Goal: Information Seeking & Learning: Learn about a topic

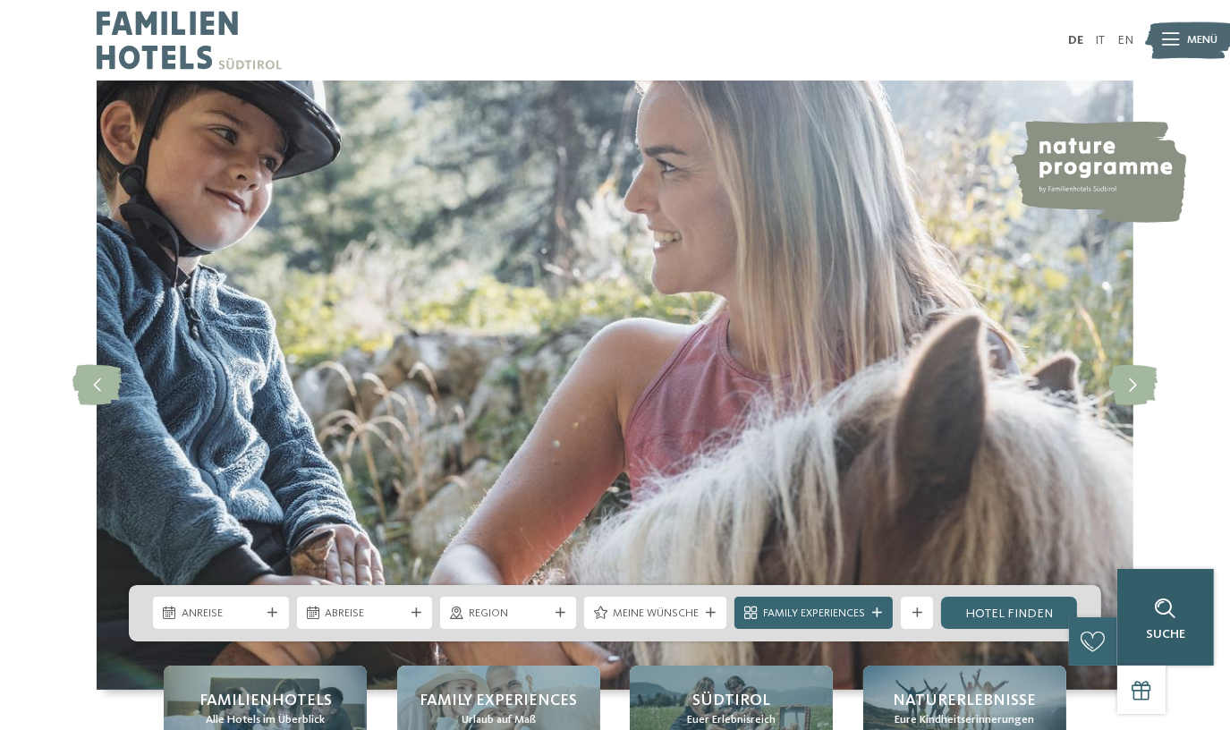
click at [1189, 637] on div "Suche" at bounding box center [1166, 617] width 97 height 97
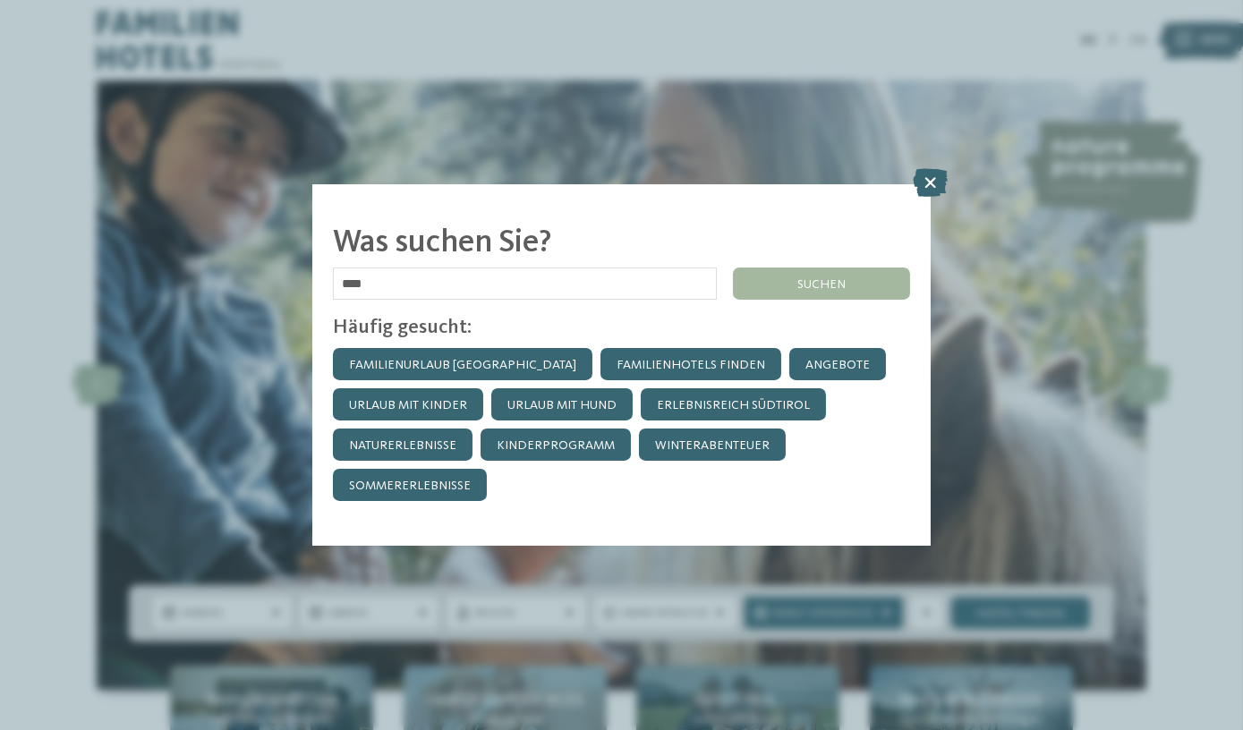
type input "****"
click input "******" at bounding box center [0, 0] width 0 height 0
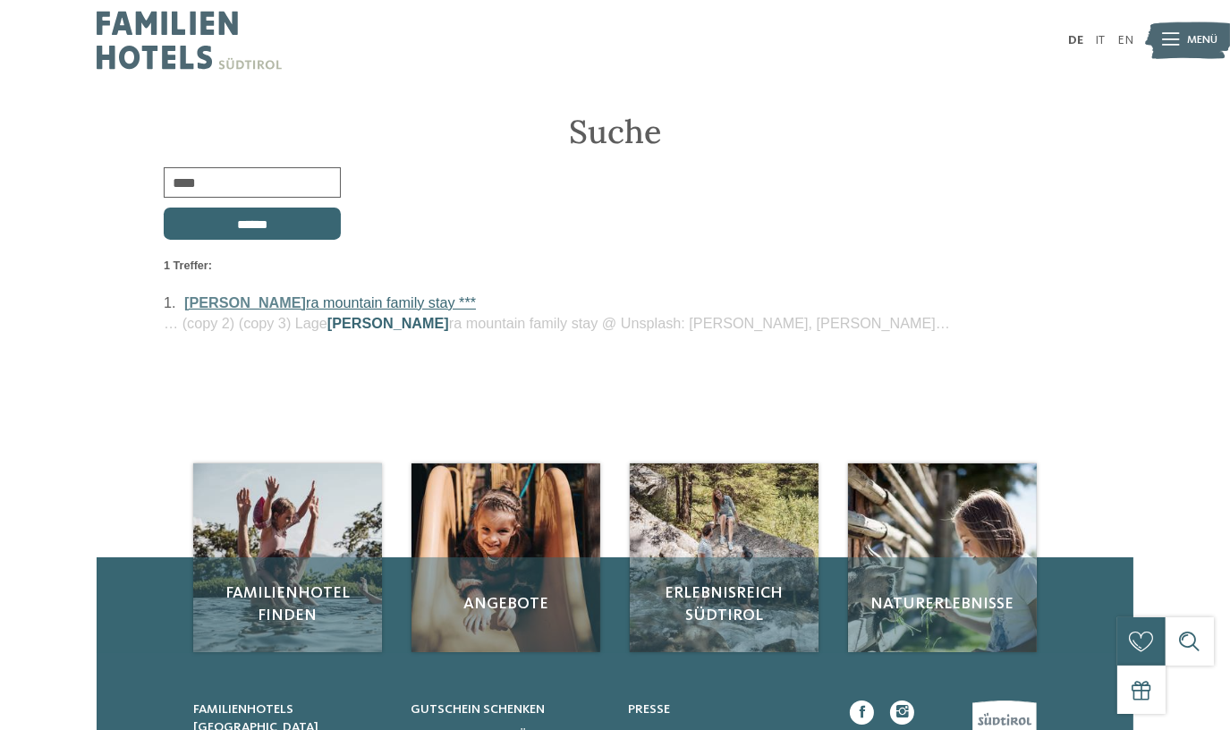
click at [297, 309] on link "lina ra mountain family stay ***" at bounding box center [330, 302] width 292 height 16
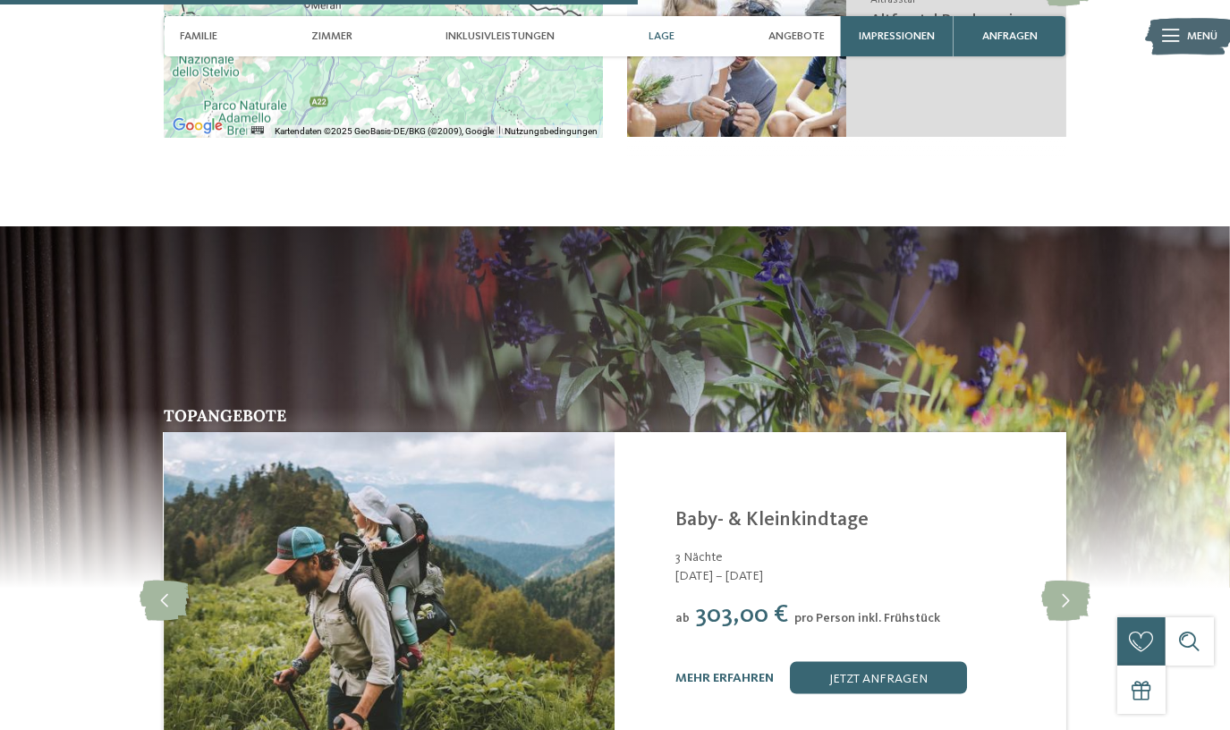
scroll to position [3009, 0]
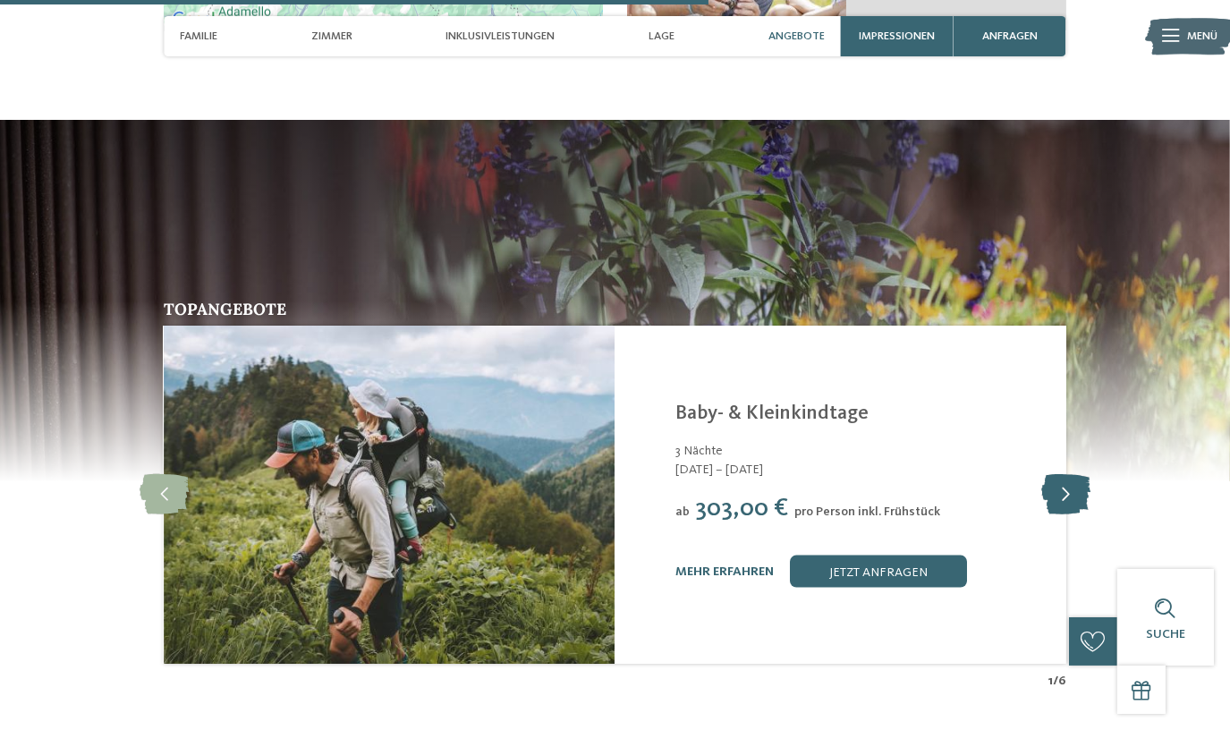
click at [1079, 475] on icon at bounding box center [1066, 495] width 49 height 40
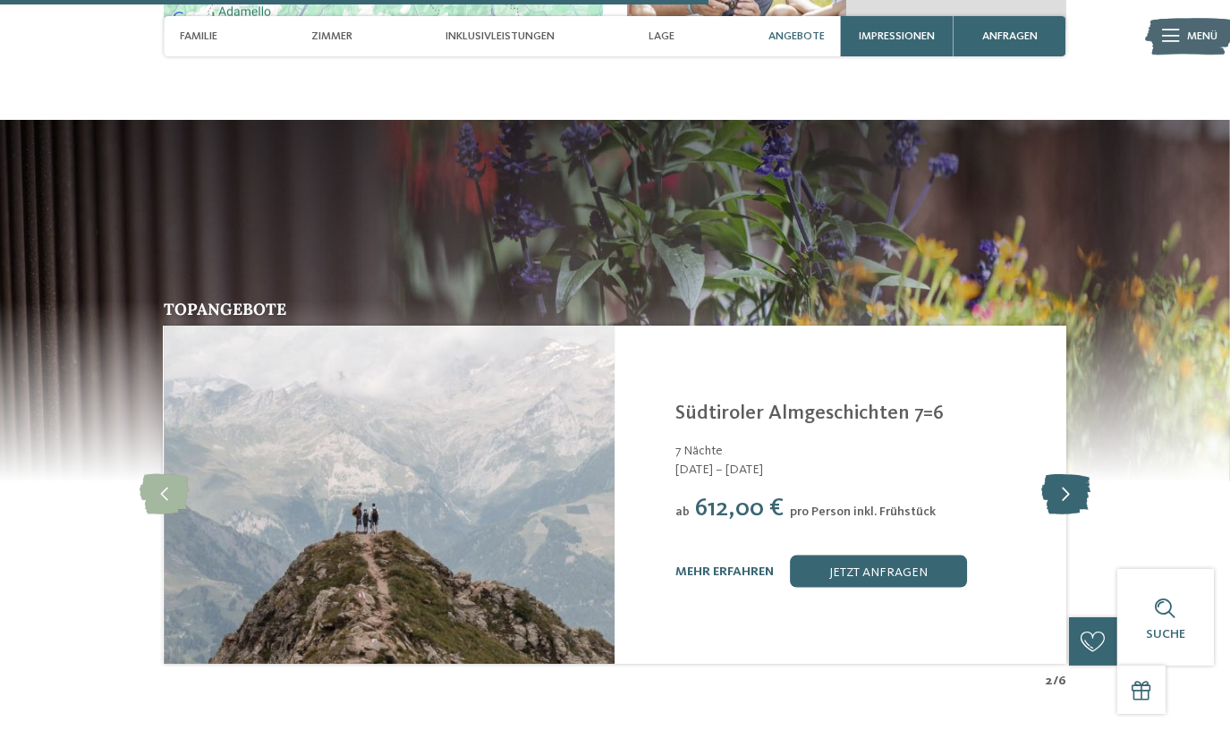
click at [1079, 475] on icon at bounding box center [1066, 495] width 49 height 40
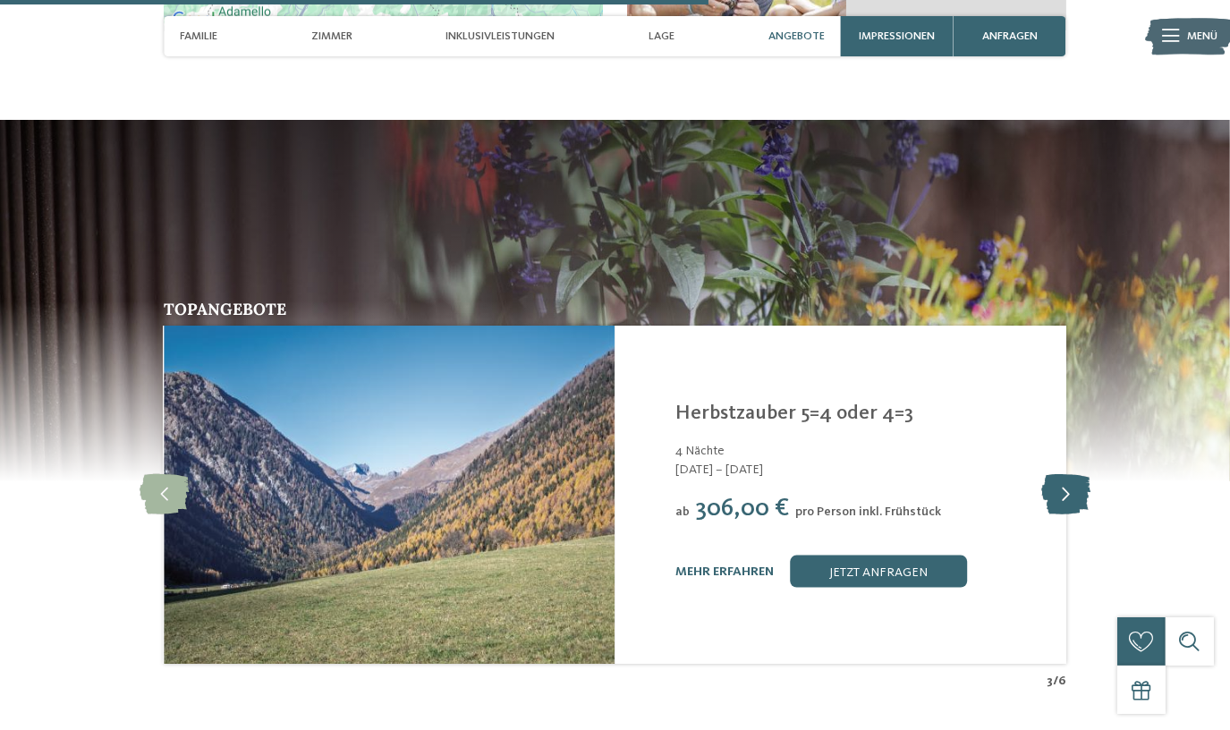
click at [1079, 475] on icon at bounding box center [1066, 495] width 49 height 40
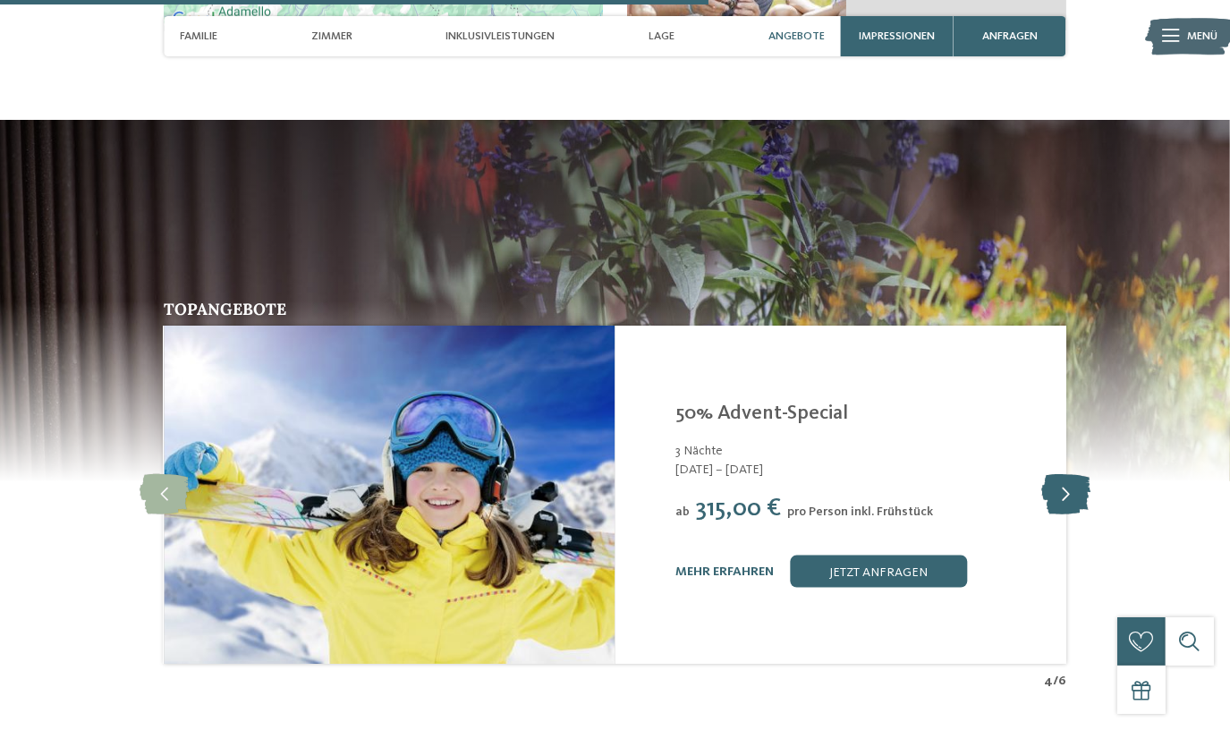
click at [1079, 475] on icon at bounding box center [1066, 495] width 49 height 40
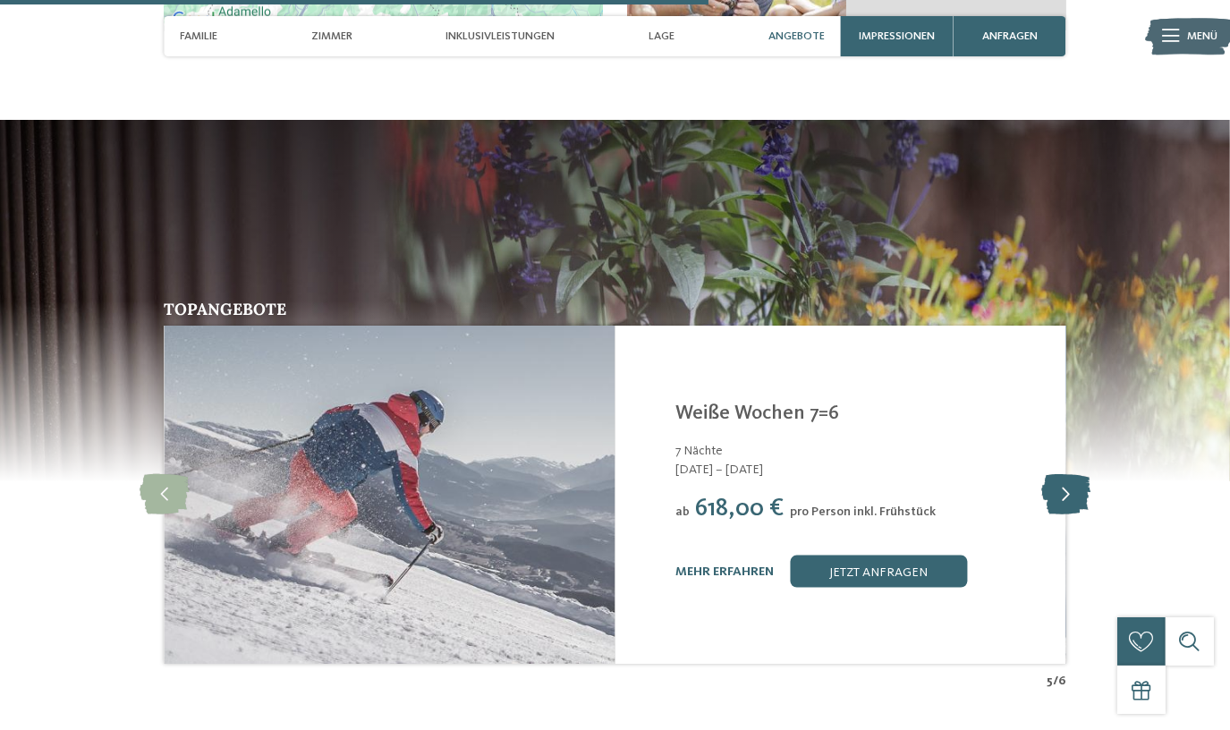
click at [1079, 475] on icon at bounding box center [1066, 495] width 49 height 40
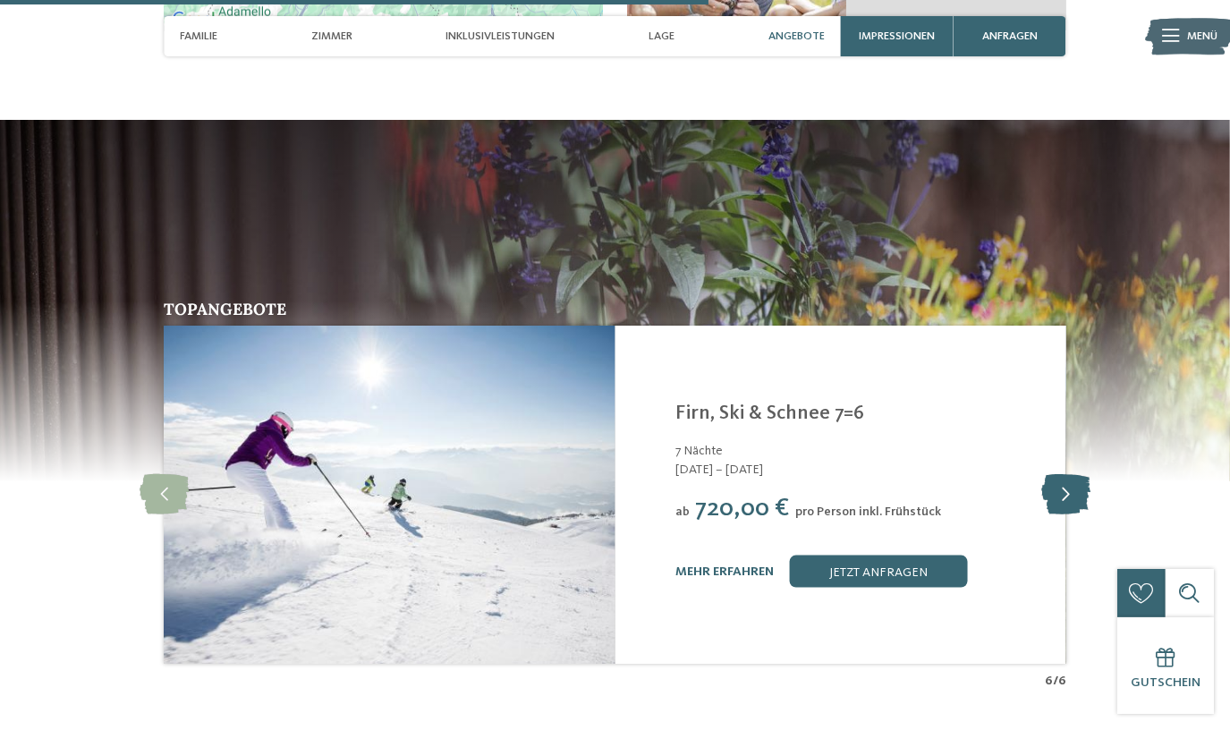
click at [1079, 475] on icon at bounding box center [1066, 495] width 49 height 40
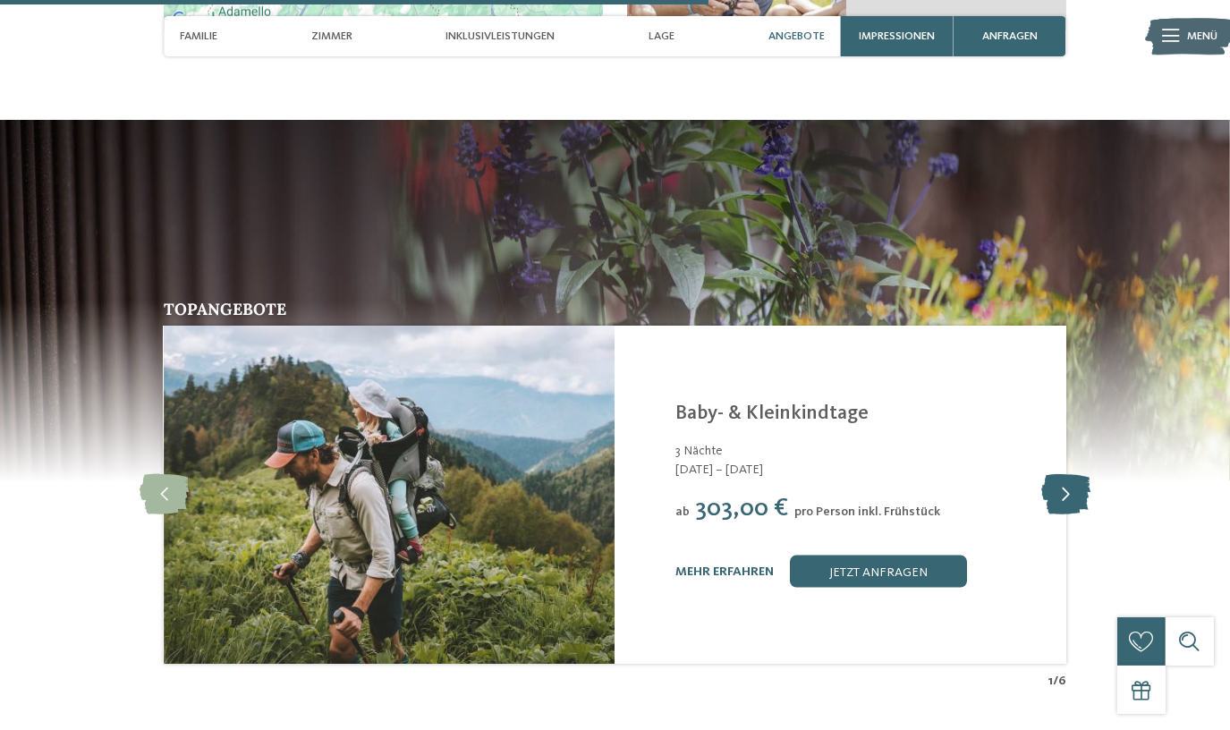
click at [1079, 475] on icon at bounding box center [1066, 495] width 49 height 40
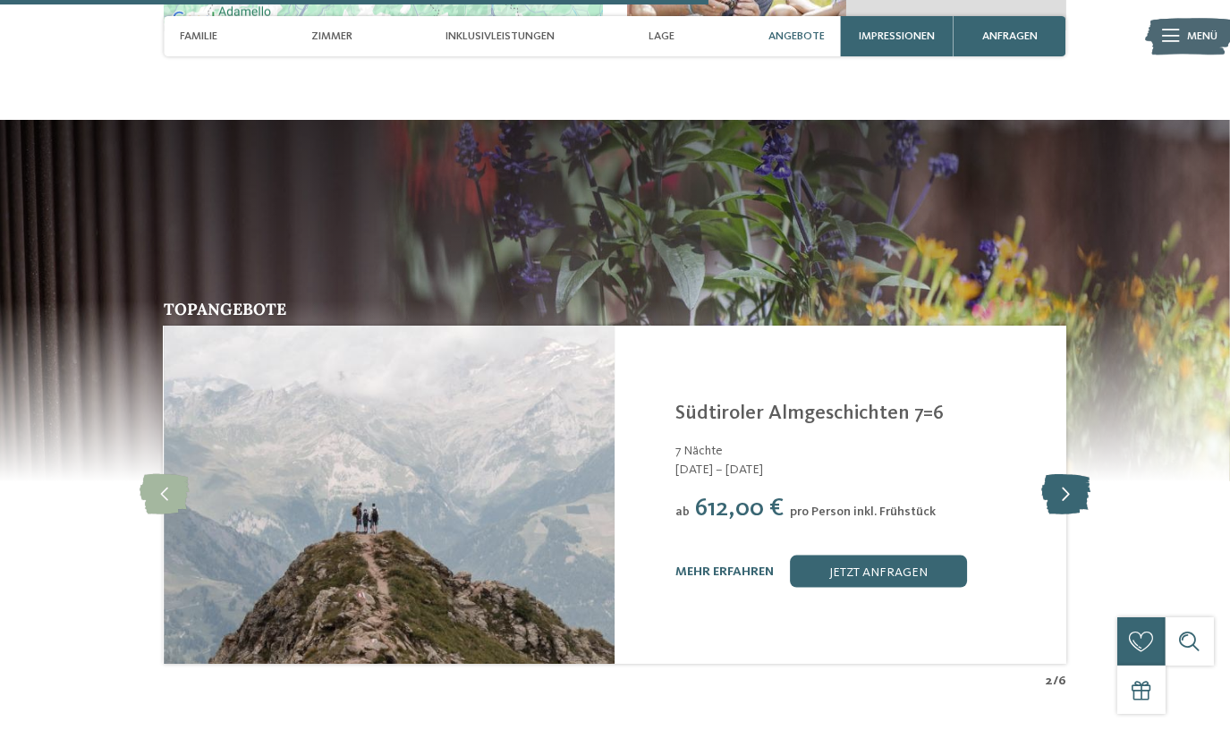
click at [1079, 475] on icon at bounding box center [1066, 495] width 49 height 40
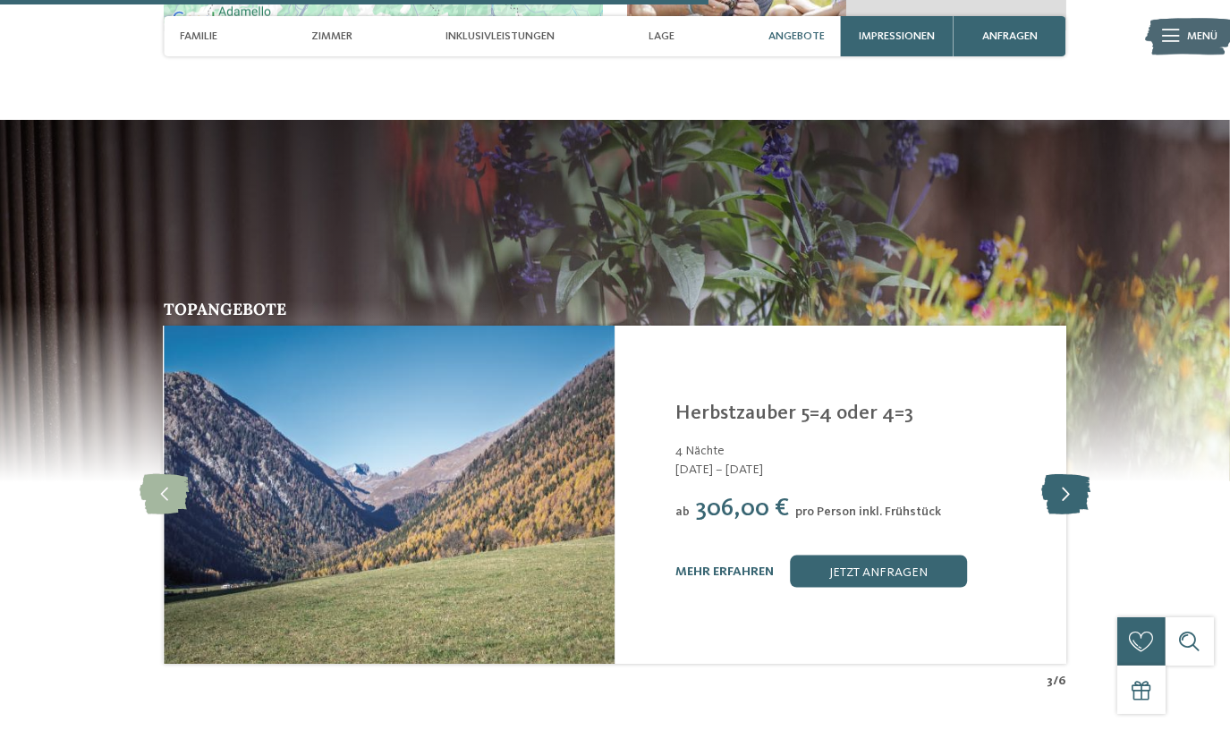
click at [1079, 475] on icon at bounding box center [1066, 495] width 49 height 40
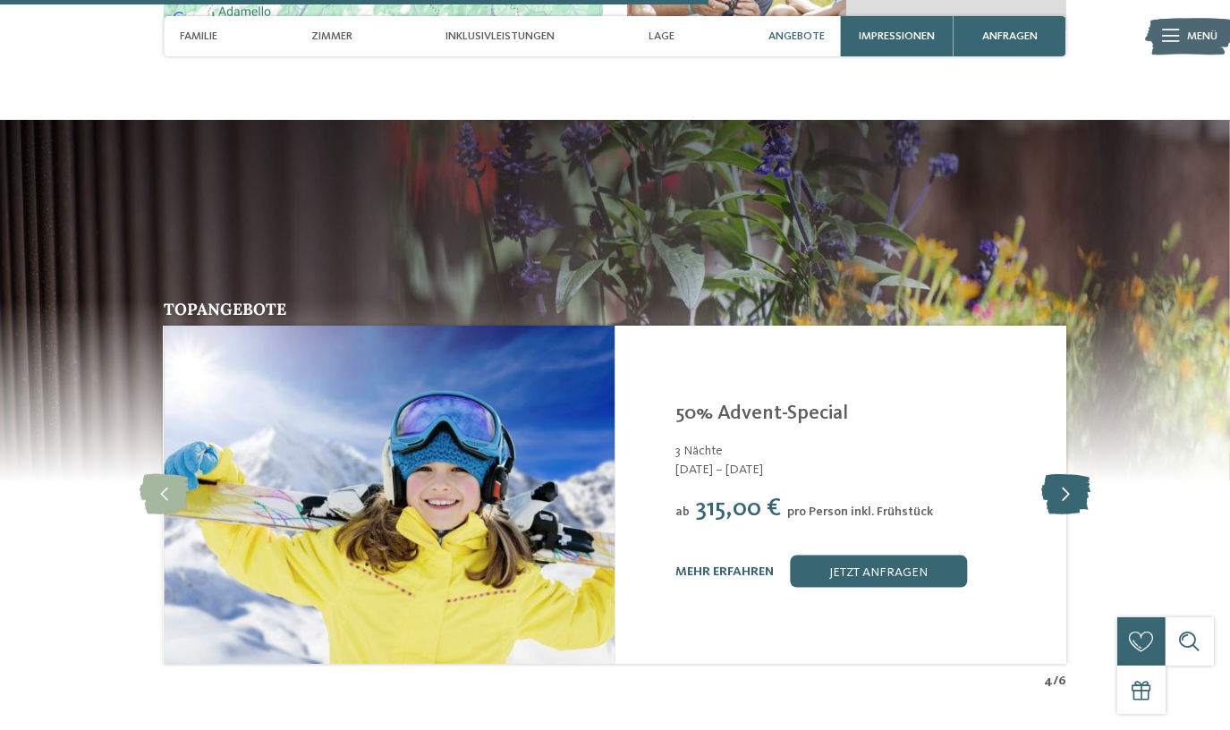
click at [1079, 475] on icon at bounding box center [1066, 495] width 49 height 40
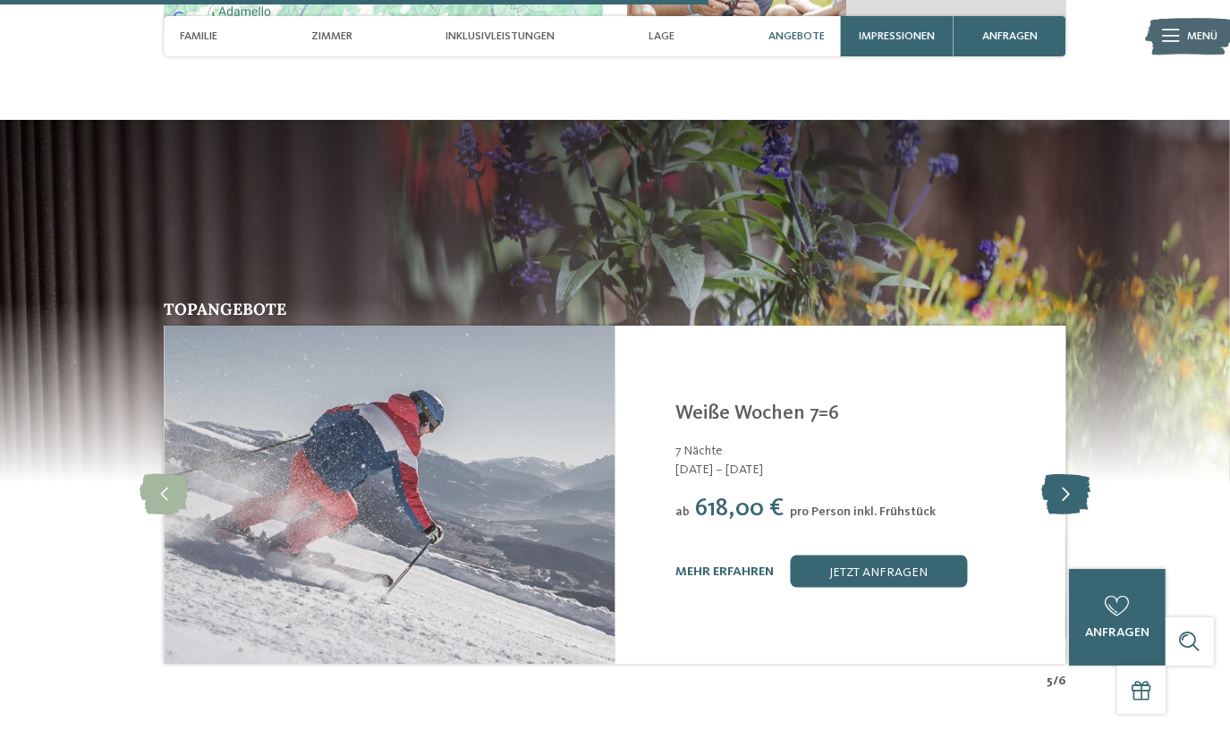
click at [1079, 475] on icon at bounding box center [1066, 495] width 49 height 40
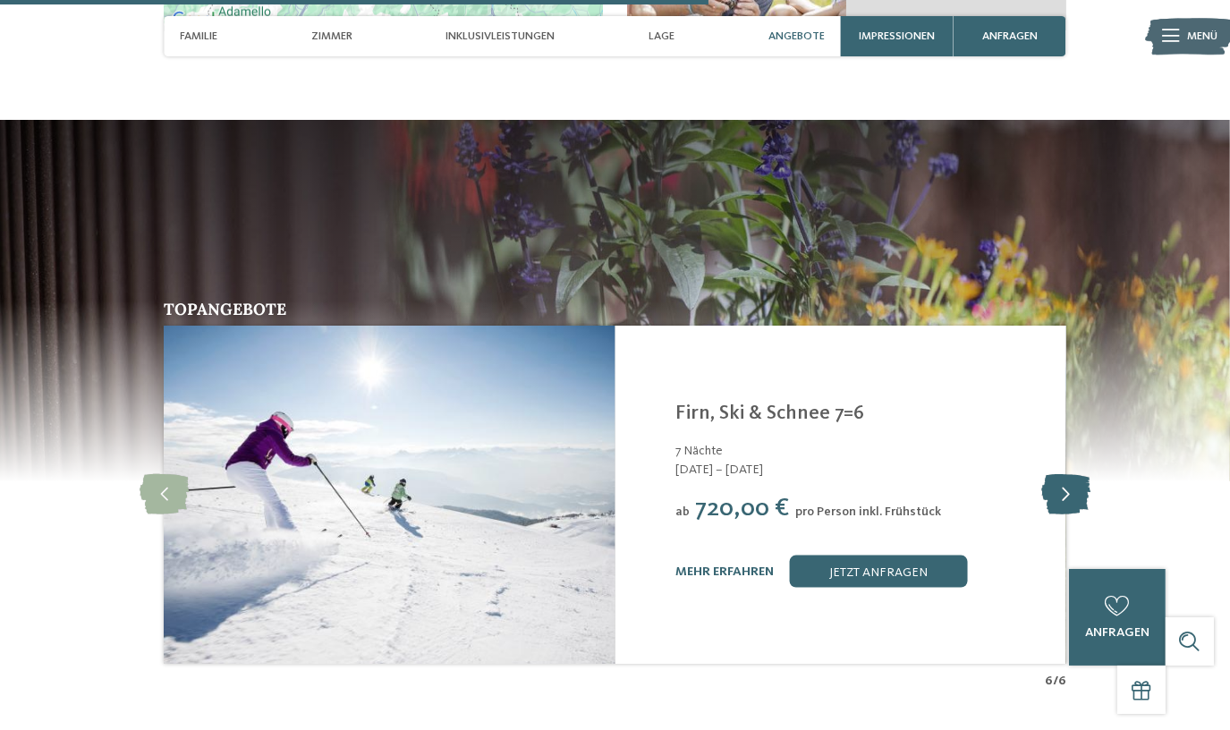
click at [1079, 475] on icon at bounding box center [1066, 495] width 49 height 40
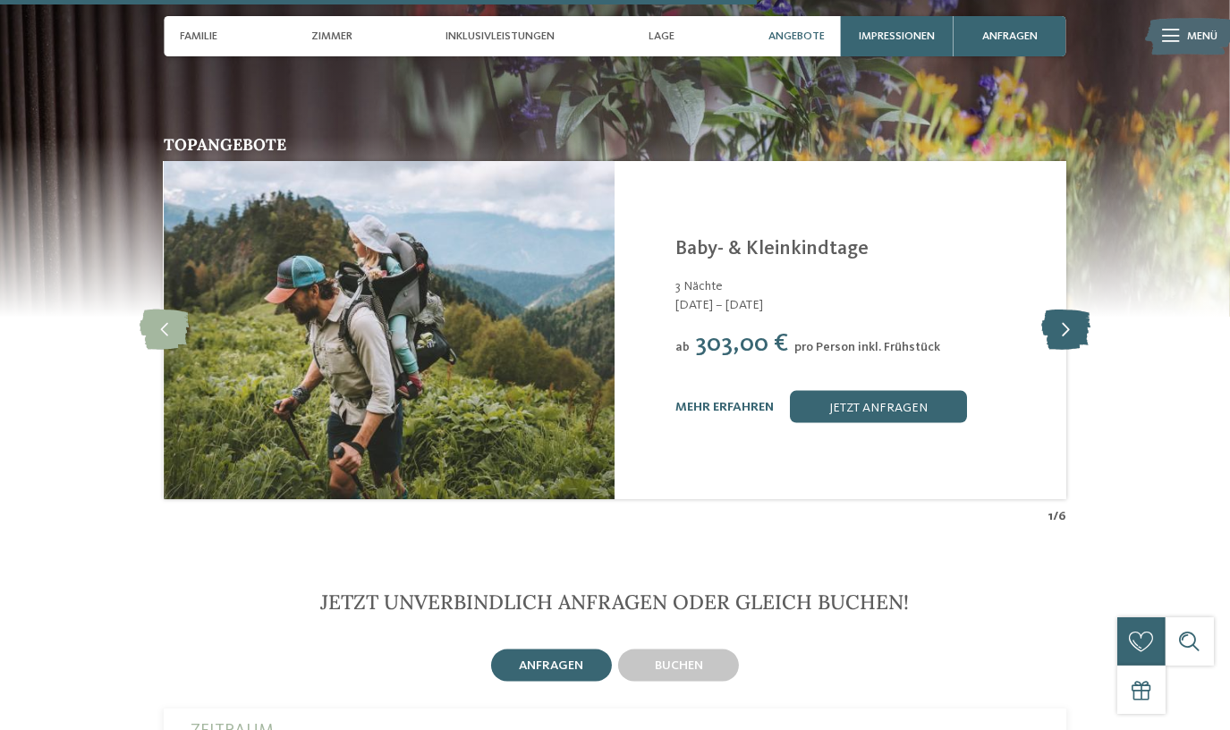
scroll to position [3172, 0]
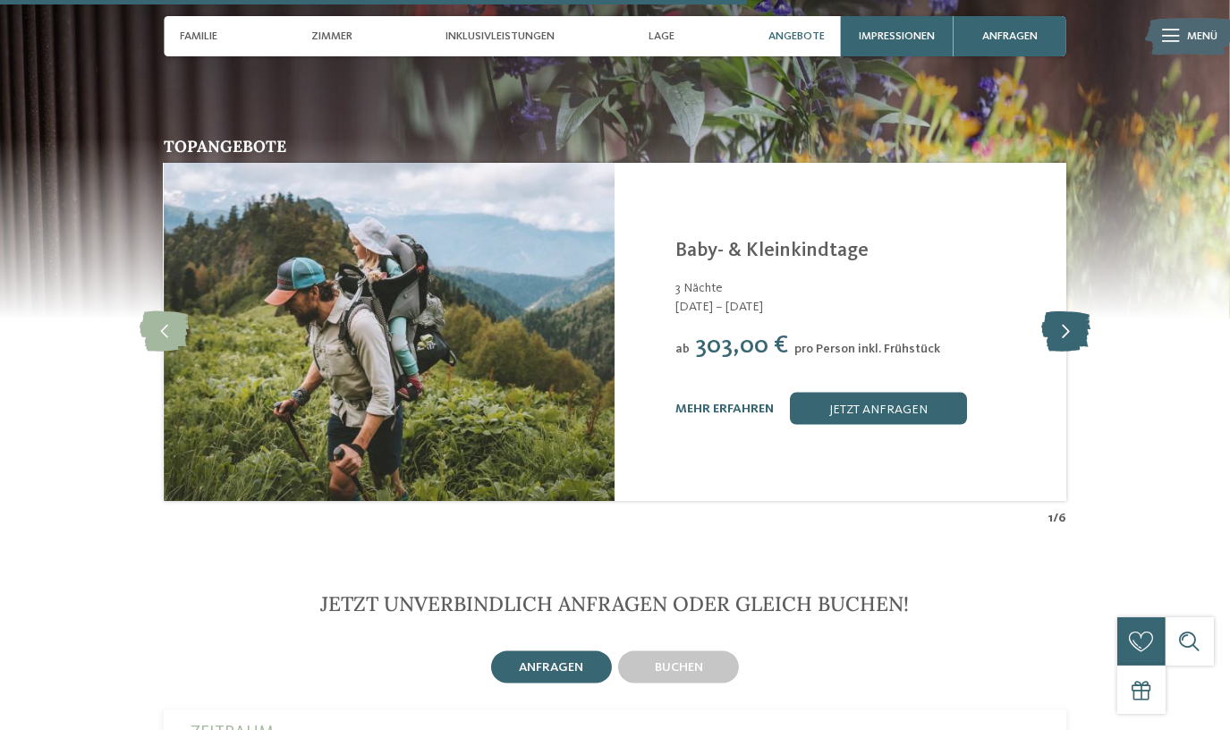
click at [1085, 312] on icon at bounding box center [1066, 332] width 49 height 40
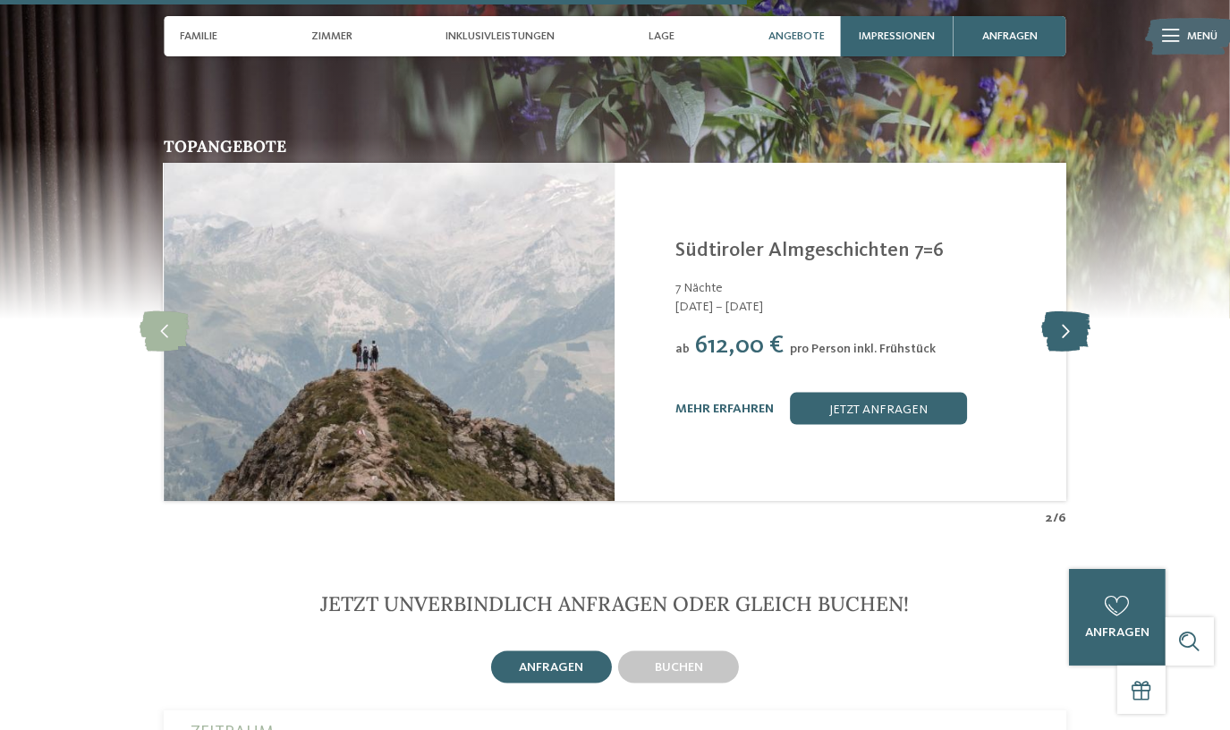
click at [1085, 312] on icon at bounding box center [1066, 332] width 49 height 40
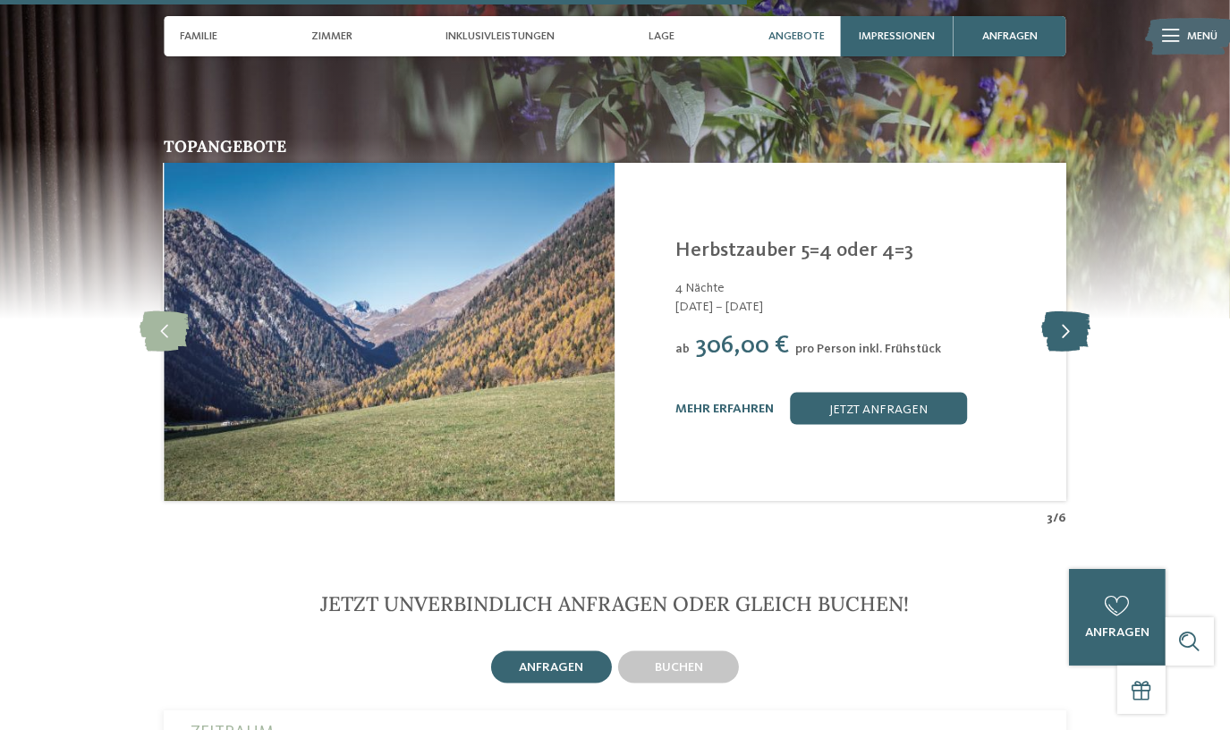
click at [1085, 312] on icon at bounding box center [1066, 332] width 49 height 40
